Goal: Information Seeking & Learning: Learn about a topic

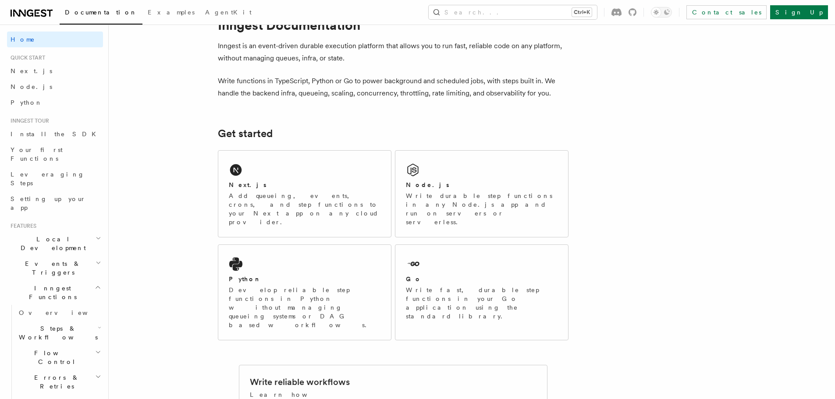
scroll to position [26, 0]
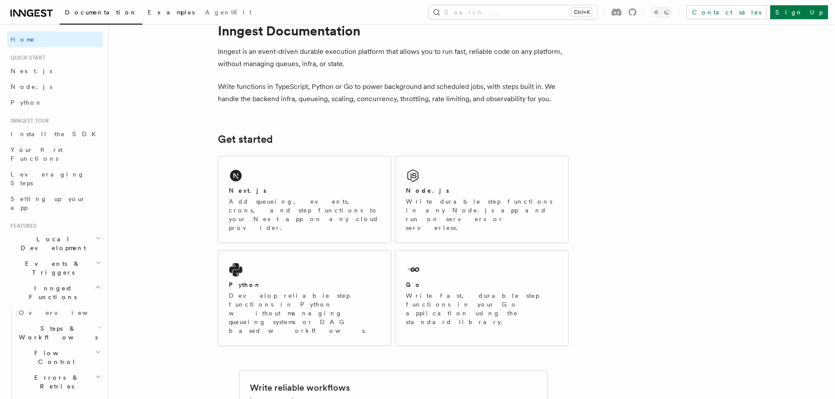
click at [148, 10] on span "Examples" at bounding box center [171, 12] width 47 height 7
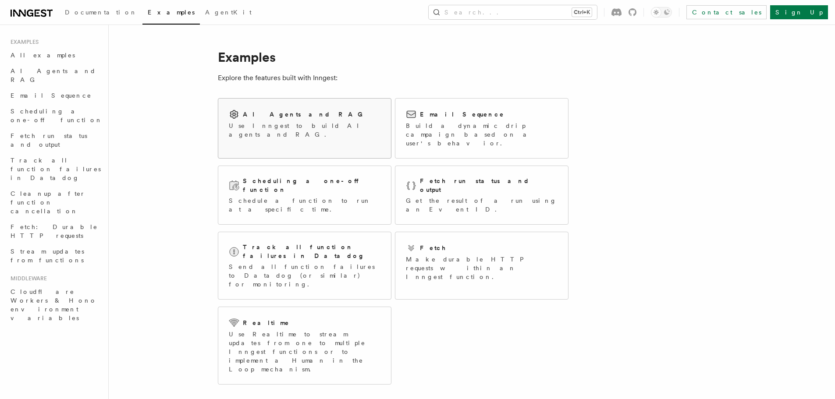
click at [296, 130] on div "AI Agents and RAG Use Inngest to build AI agents and RAG." at bounding box center [304, 124] width 173 height 51
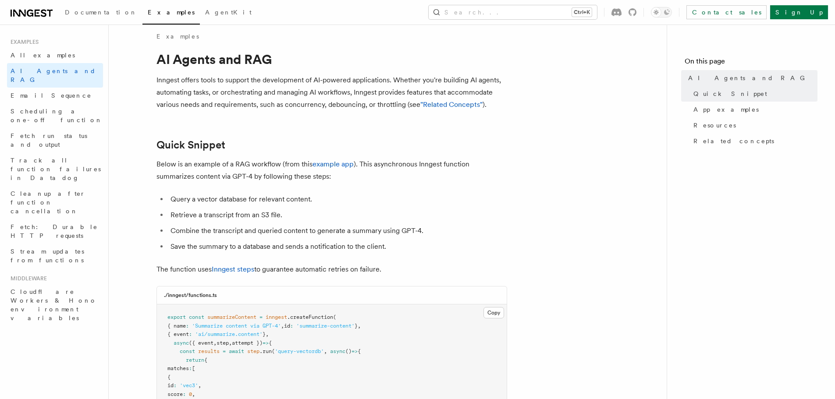
scroll to position [9, 0]
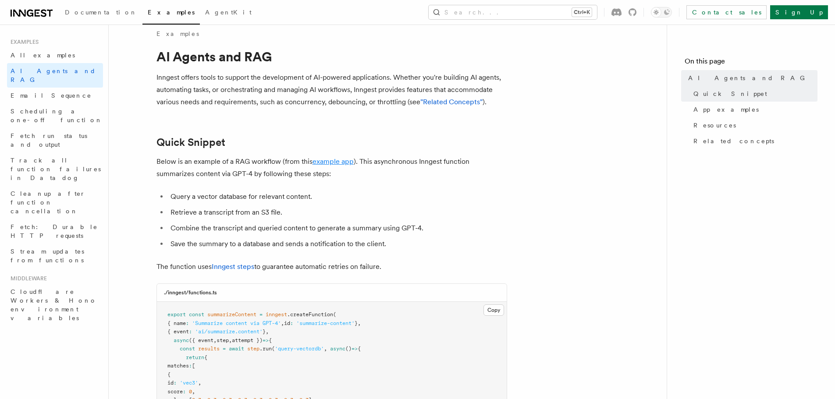
click at [337, 158] on link "example app" at bounding box center [332, 161] width 41 height 8
